Goal: Navigation & Orientation: Understand site structure

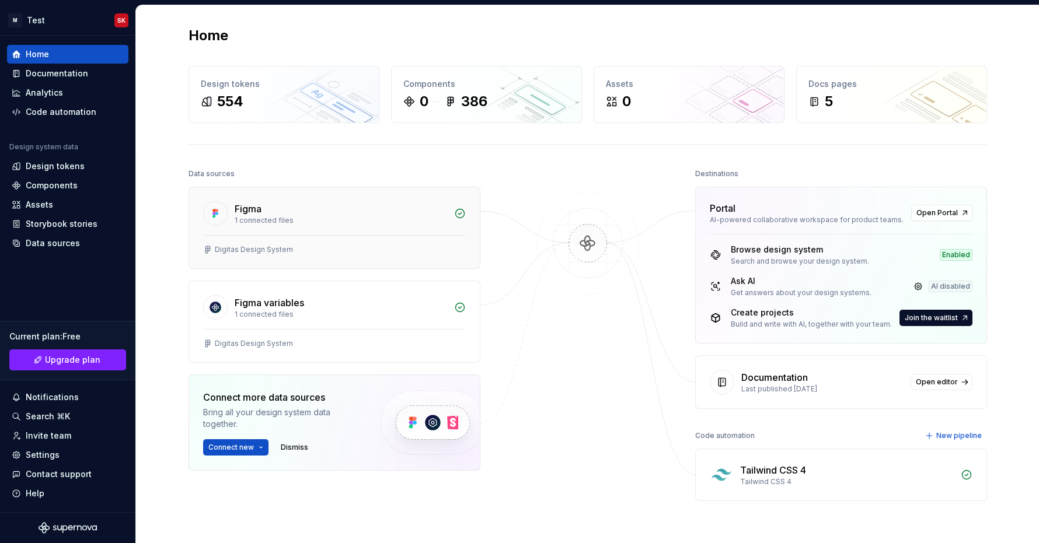
click at [310, 198] on div "Figma 1 connected files" at bounding box center [334, 211] width 291 height 48
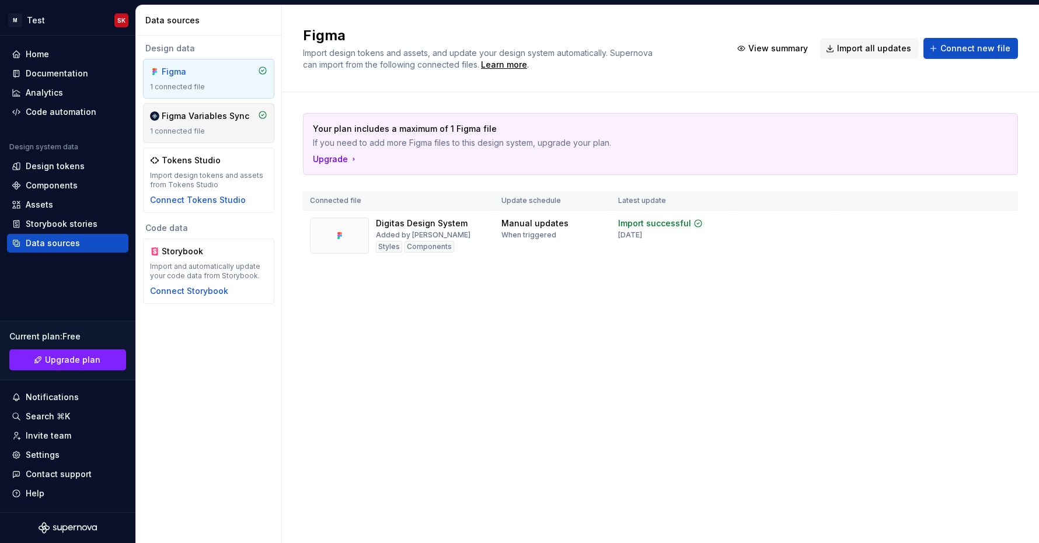
click at [200, 132] on div "1 connected file" at bounding box center [208, 131] width 117 height 9
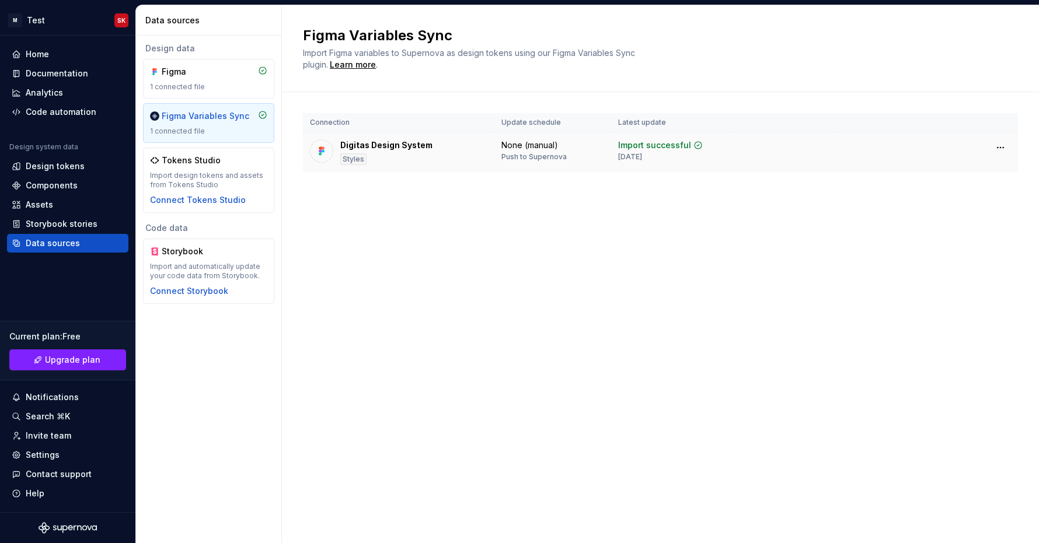
click at [355, 145] on div "Digitas Design System" at bounding box center [386, 145] width 92 height 12
click at [353, 159] on div "Styles" at bounding box center [353, 159] width 26 height 12
click at [43, 46] on div "Home" at bounding box center [67, 54] width 121 height 19
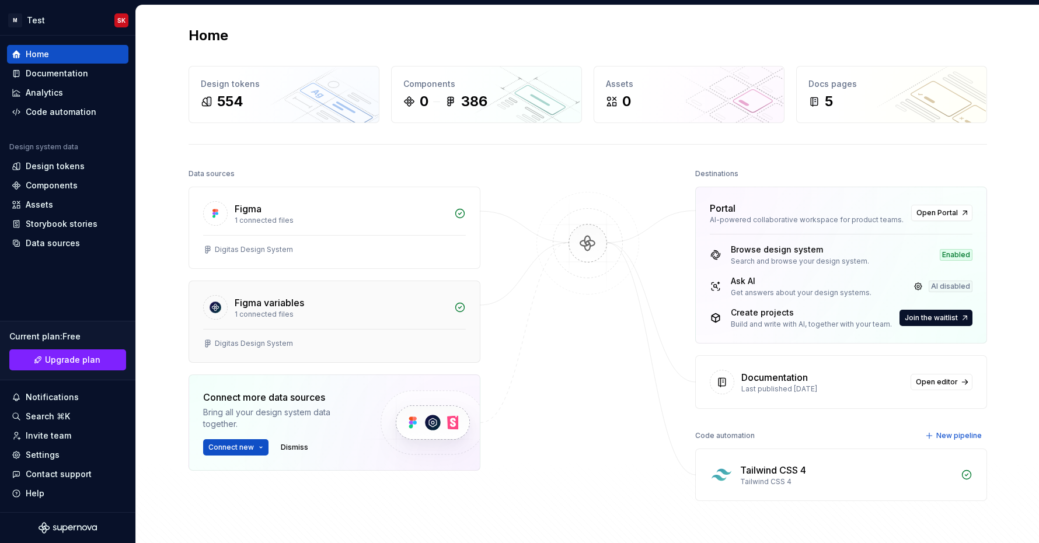
click at [242, 310] on div "1 connected files" at bounding box center [341, 314] width 212 height 9
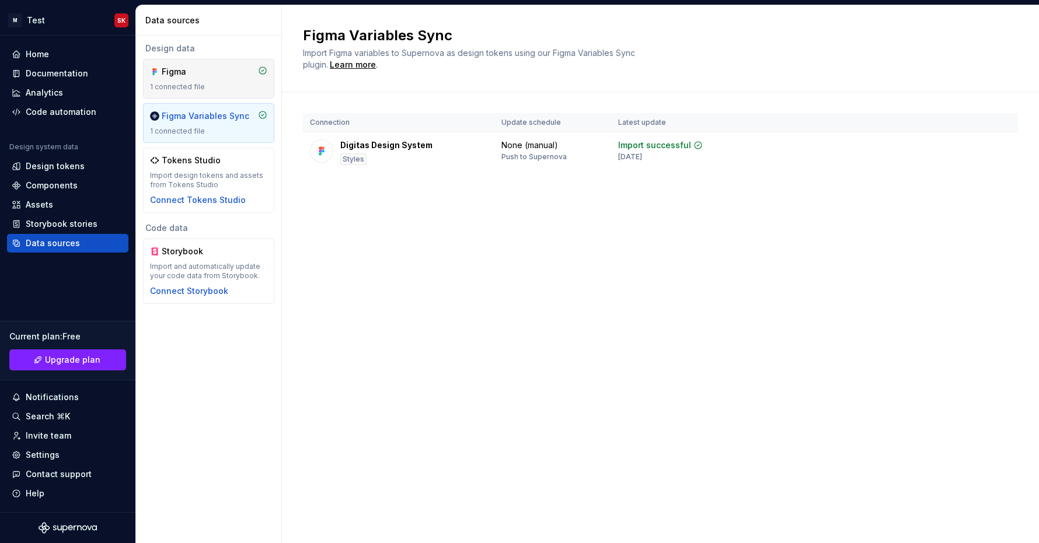
click at [194, 72] on div "Figma" at bounding box center [190, 72] width 56 height 12
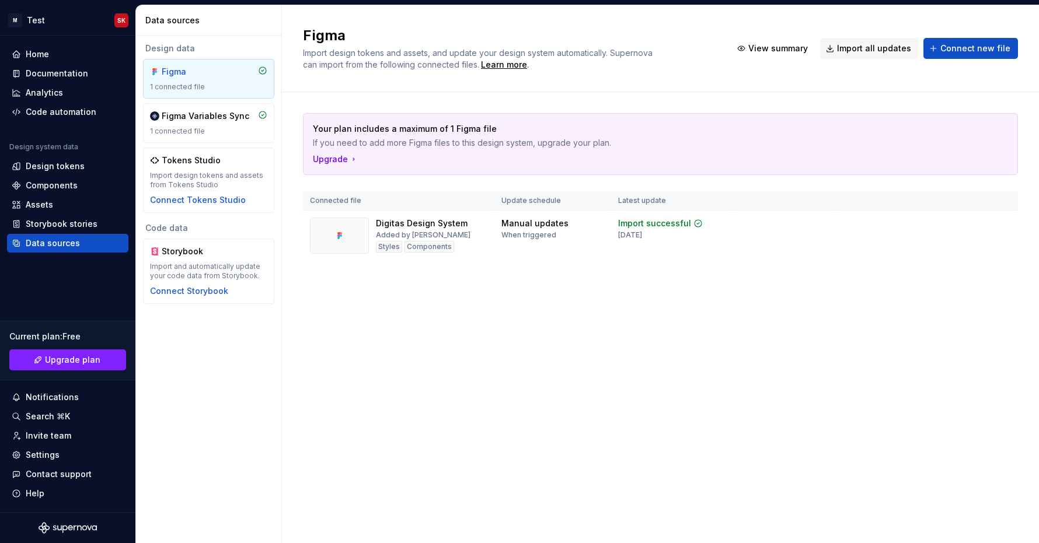
click at [188, 84] on div "1 connected file" at bounding box center [208, 86] width 117 height 9
click at [1002, 225] on html "M Test SK Home Documentation Analytics Code automation Design system data Desig…" at bounding box center [519, 271] width 1039 height 543
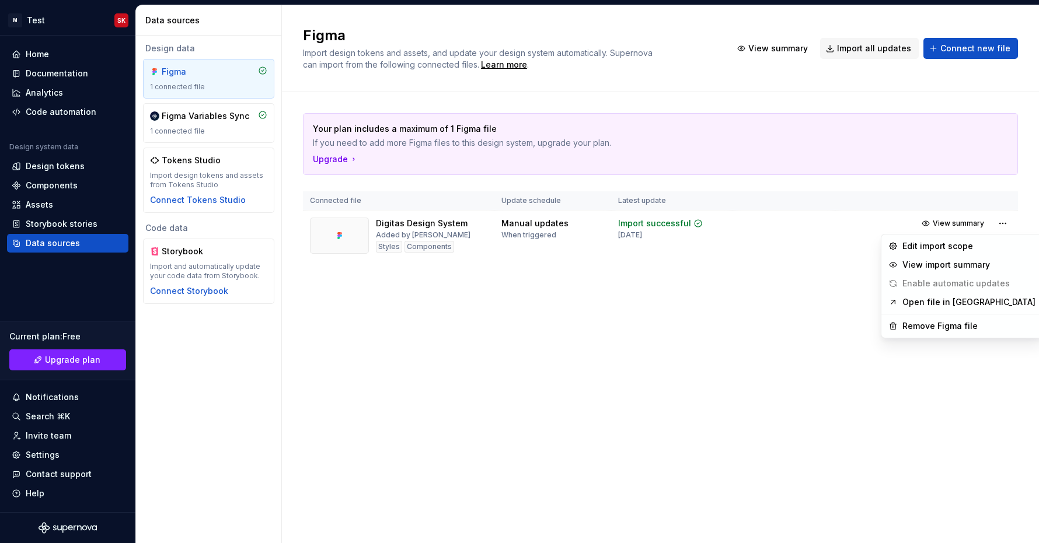
click at [960, 303] on link "Open file in [GEOGRAPHIC_DATA]" at bounding box center [968, 302] width 133 height 12
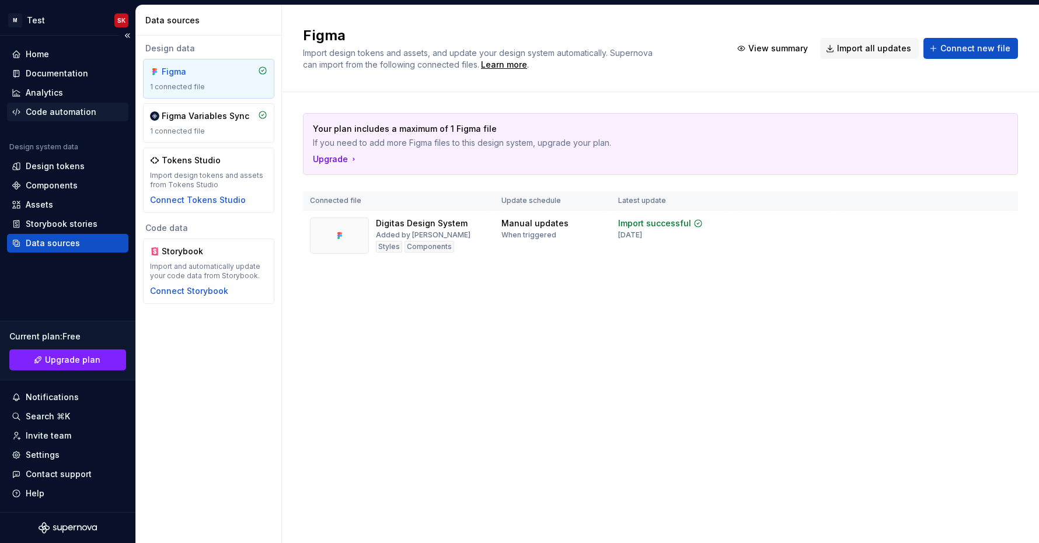
click at [49, 118] on div "Code automation" at bounding box center [67, 112] width 121 height 19
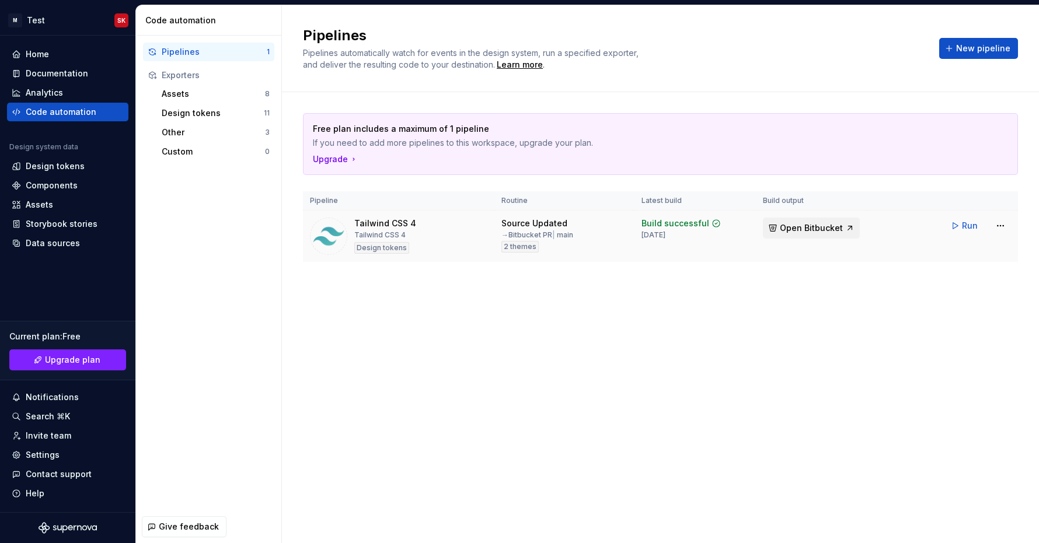
click at [807, 228] on span "Open Bitbucket" at bounding box center [811, 228] width 63 height 12
click at [425, 446] on div "Pipelines Pipelines automatically watch for events in the design system, run a …" at bounding box center [660, 274] width 757 height 538
click at [29, 50] on div "Home" at bounding box center [37, 54] width 23 height 12
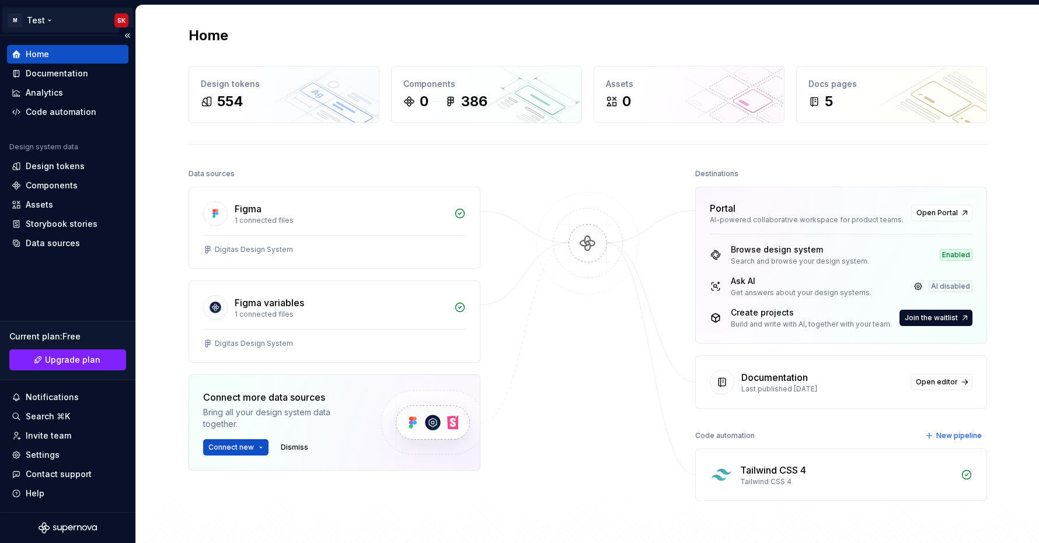
click at [46, 22] on html "M Test SK Home Documentation Analytics Code automation Design system data Desig…" at bounding box center [519, 271] width 1039 height 543
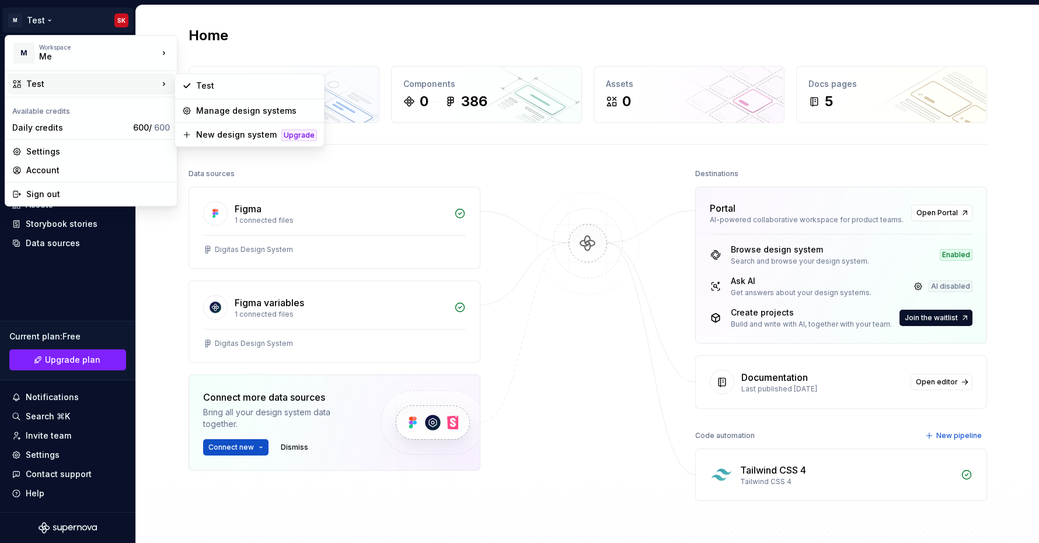
click at [32, 86] on div "Test" at bounding box center [92, 84] width 132 height 12
click at [261, 84] on div "Test" at bounding box center [256, 86] width 121 height 12
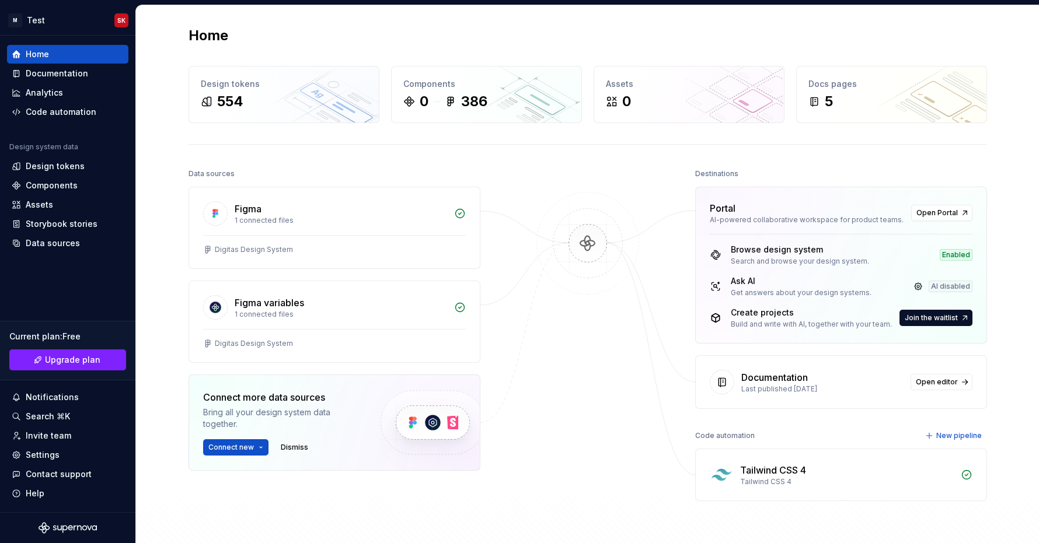
click at [206, 38] on h2 "Home" at bounding box center [209, 35] width 40 height 19
click at [32, 19] on html "M Test SK Home Documentation Analytics Code automation Design system data Desig…" at bounding box center [519, 271] width 1039 height 543
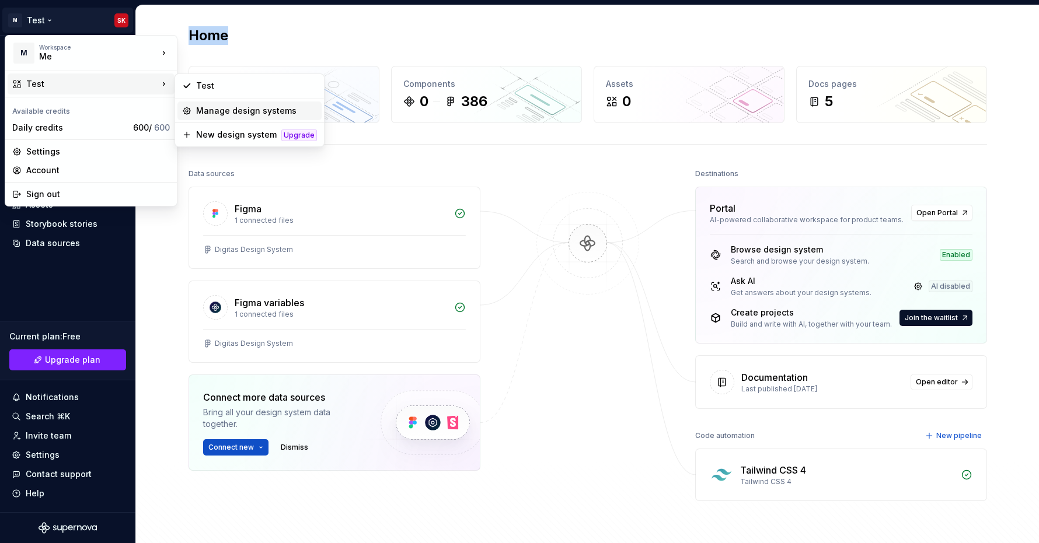
click at [204, 107] on div "Manage design systems" at bounding box center [256, 111] width 121 height 12
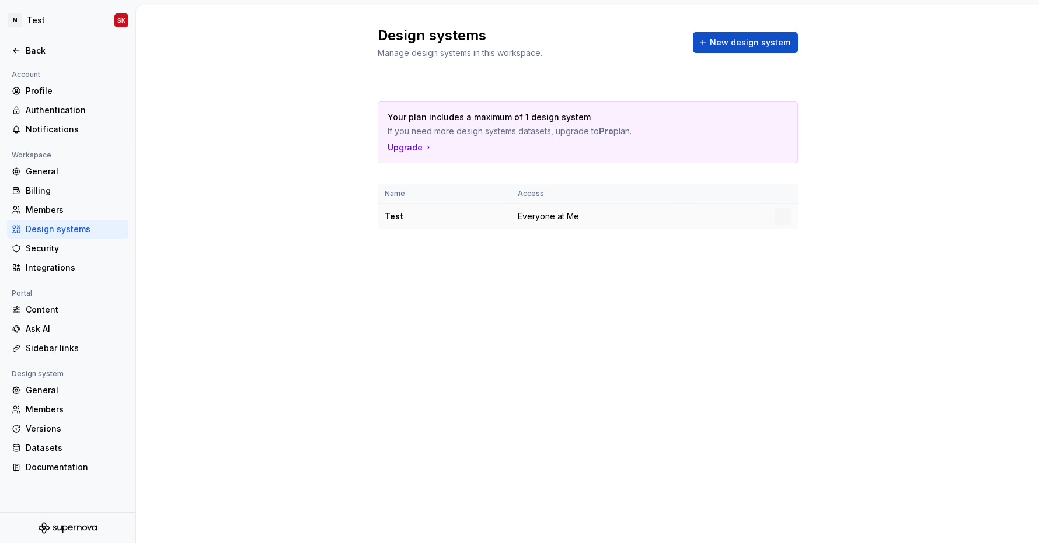
click at [403, 219] on div "Test" at bounding box center [444, 217] width 119 height 12
click at [393, 217] on div "Test" at bounding box center [444, 217] width 119 height 12
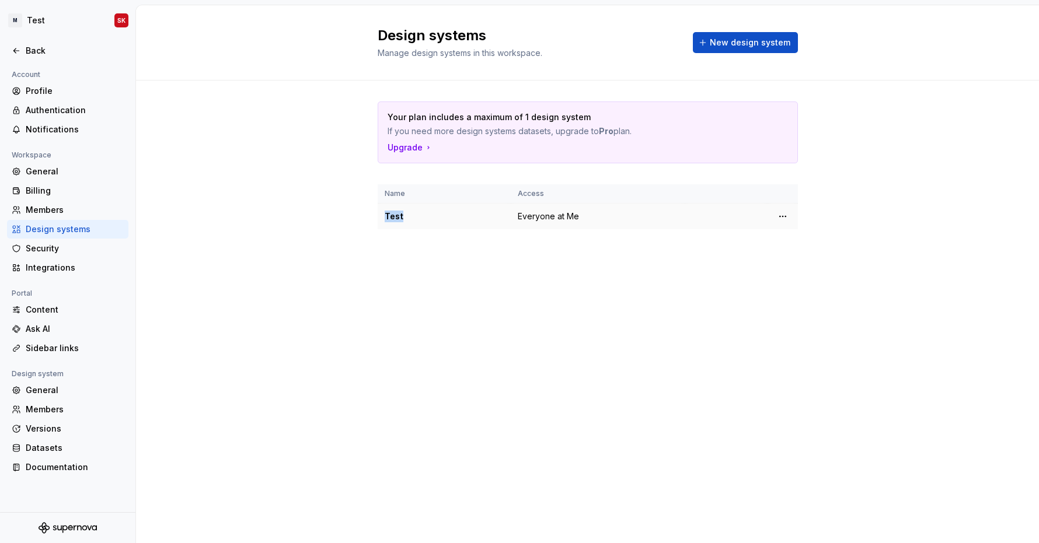
click at [393, 217] on div "Test" at bounding box center [444, 217] width 119 height 12
click at [788, 217] on html "M Test SK Back Account Profile Authentication Notifications Workspace General B…" at bounding box center [519, 271] width 1039 height 543
click at [808, 260] on div "Design system settings" at bounding box center [851, 258] width 111 height 12
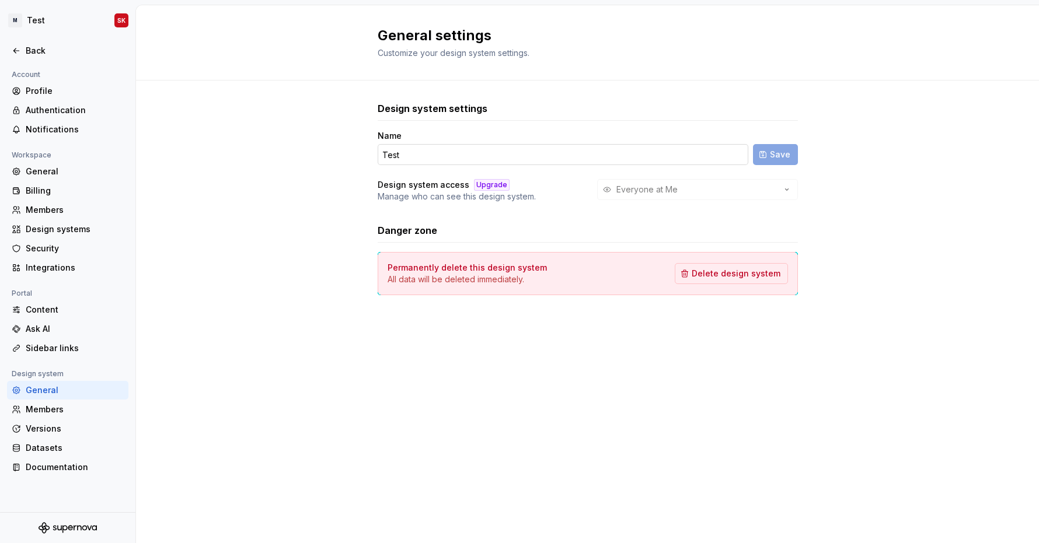
click at [387, 161] on input "Test" at bounding box center [563, 154] width 371 height 21
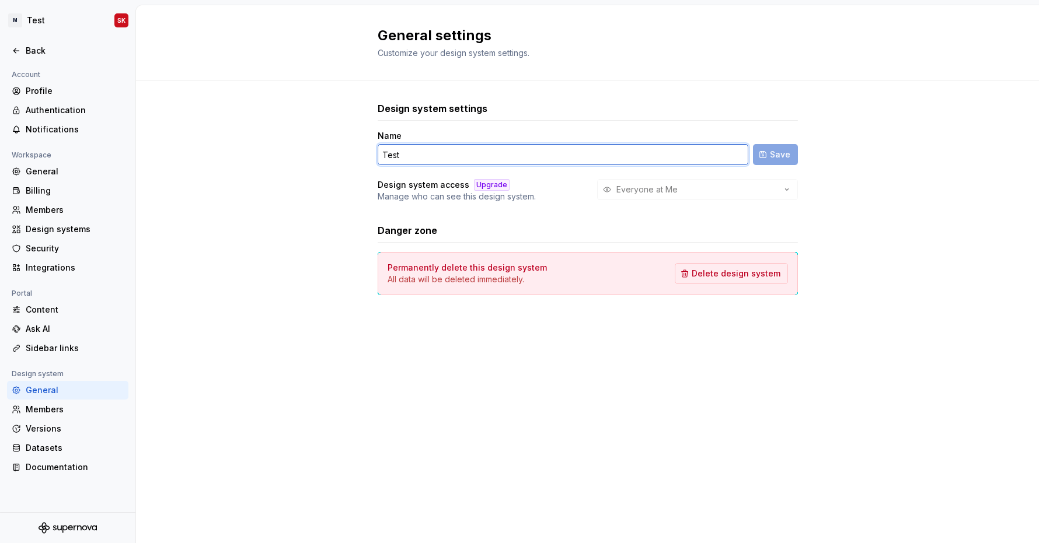
click at [387, 161] on input "Test" at bounding box center [563, 154] width 371 height 21
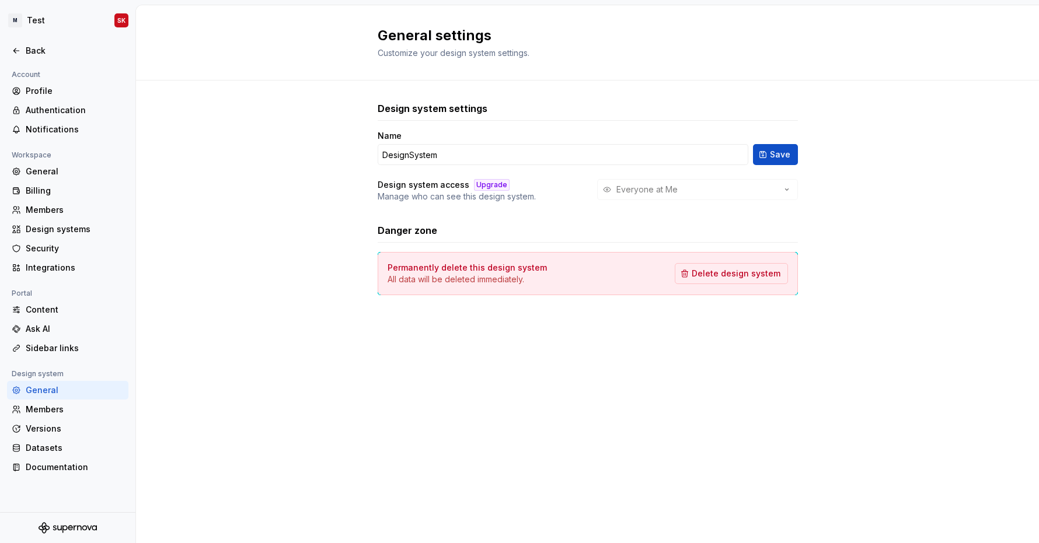
click at [798, 151] on div "Design system settings Name DesignSystem Save Design system access Upgrade Mana…" at bounding box center [587, 210] width 903 height 259
click at [777, 153] on span "Save" at bounding box center [780, 155] width 20 height 12
type input "DesignSystem"
click at [47, 104] on div "Authentication" at bounding box center [67, 110] width 121 height 19
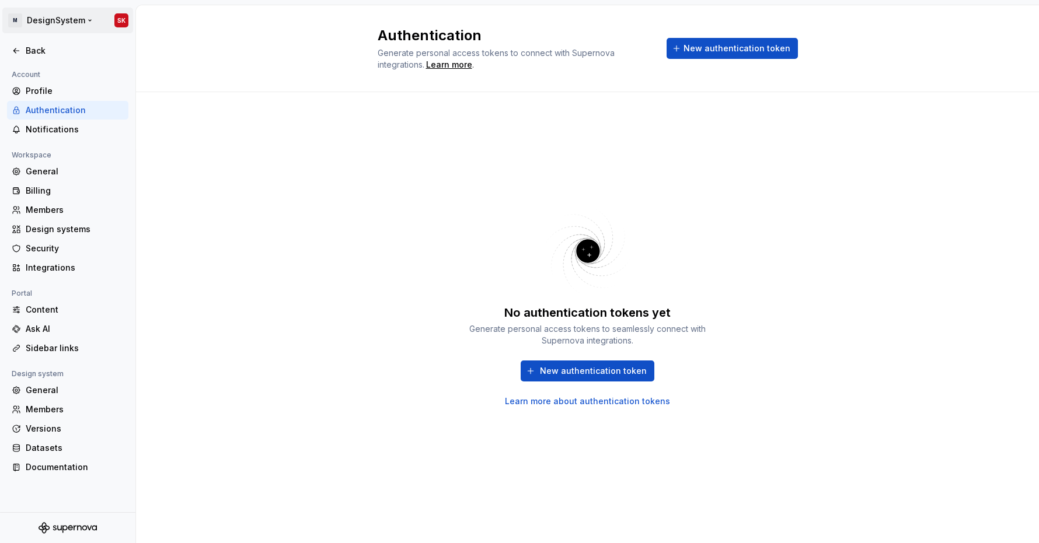
click at [39, 22] on html "M DesignSystem SK Back Account Profile Authentication Notifications Workspace G…" at bounding box center [519, 271] width 1039 height 543
click at [392, 124] on html "M DesignSystem SK Back Account Profile Authentication Notifications Workspace G…" at bounding box center [519, 271] width 1039 height 543
click at [20, 48] on icon at bounding box center [16, 50] width 9 height 9
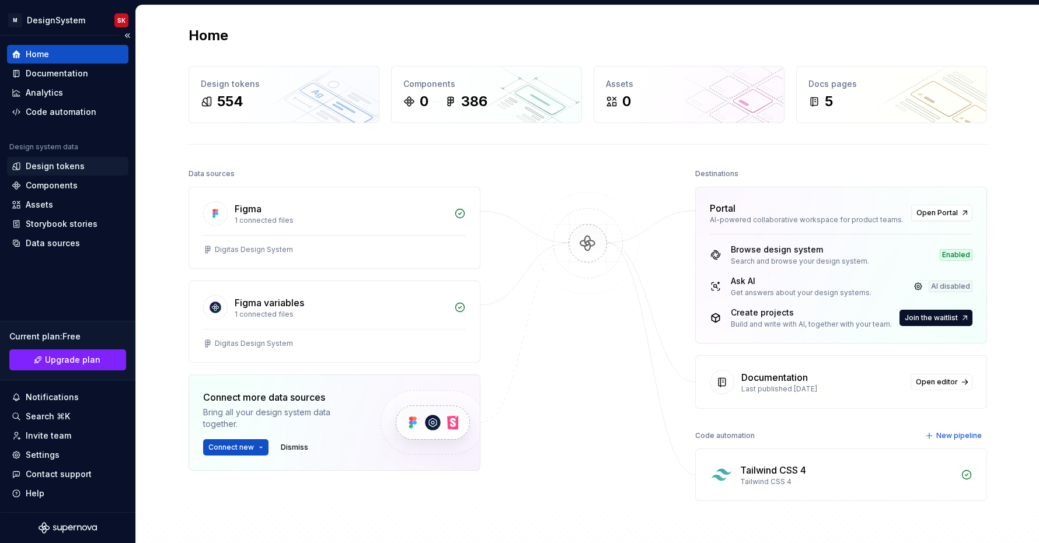
click at [40, 172] on div "Design tokens" at bounding box center [67, 166] width 121 height 19
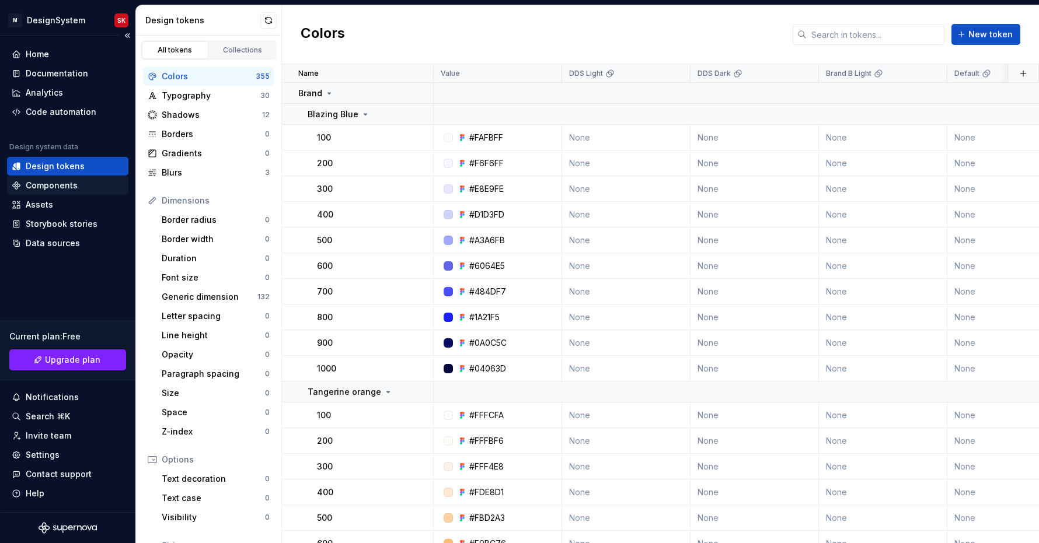
click at [46, 187] on div "Components" at bounding box center [52, 186] width 52 height 12
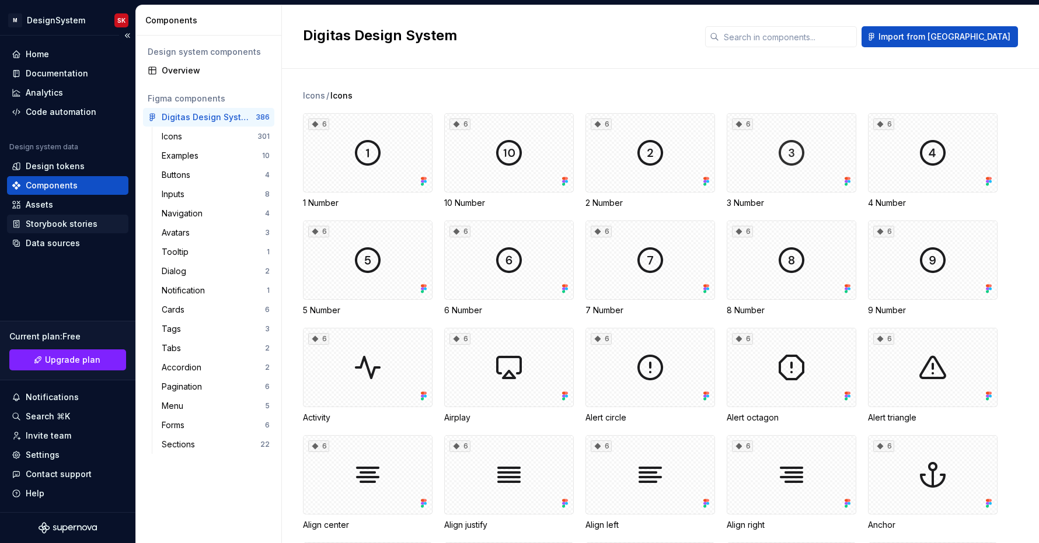
click at [48, 218] on div "Storybook stories" at bounding box center [62, 224] width 72 height 12
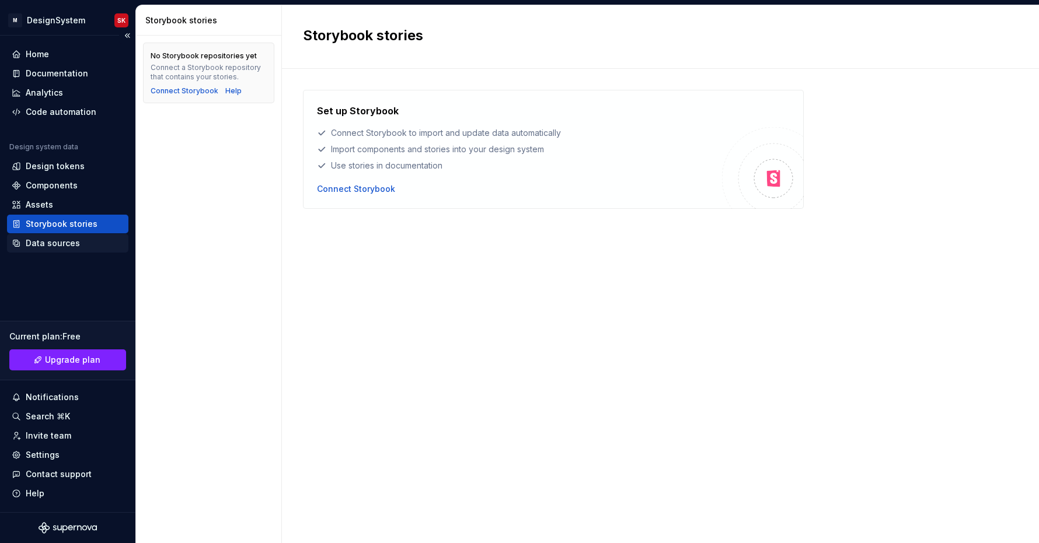
click at [48, 235] on div "Data sources" at bounding box center [67, 243] width 121 height 19
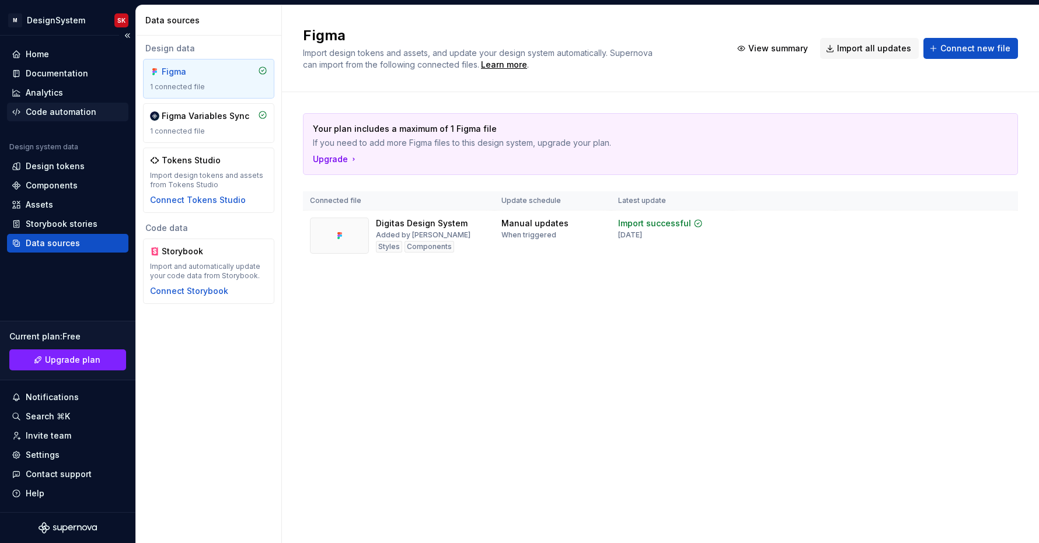
click at [55, 112] on div "Code automation" at bounding box center [61, 112] width 71 height 12
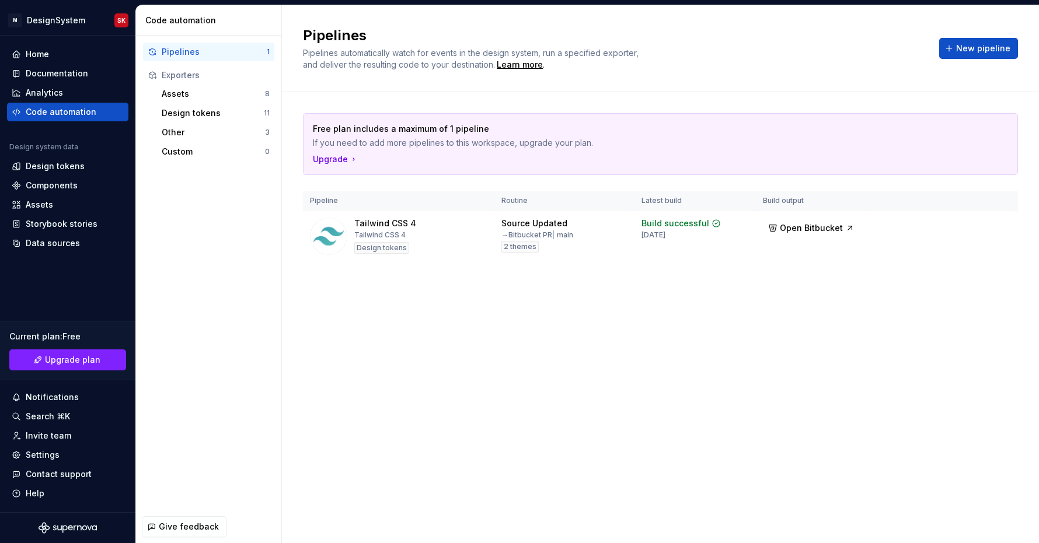
click at [781, 334] on div "Pipelines Pipelines automatically watch for events in the design system, run a …" at bounding box center [660, 274] width 757 height 538
